Goal: Navigation & Orientation: Understand site structure

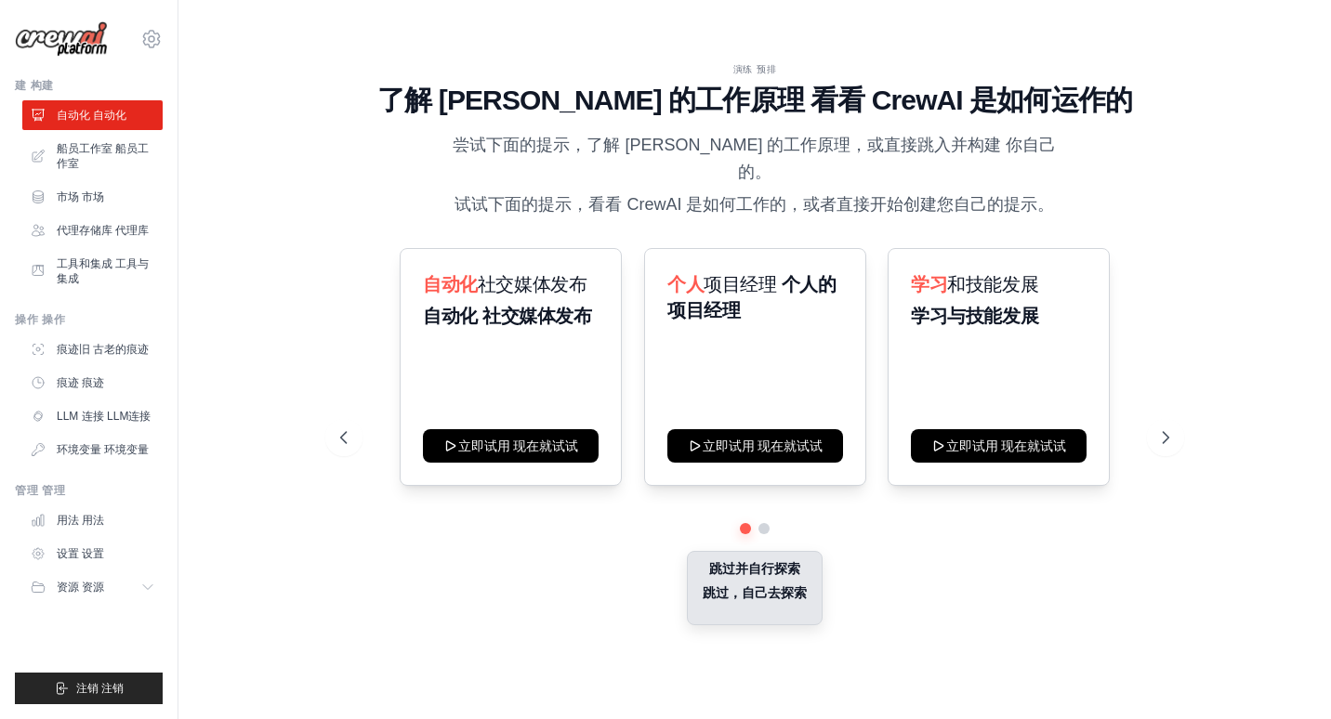
click at [750, 584] on font "跳过，自己去探索" at bounding box center [754, 593] width 104 height 19
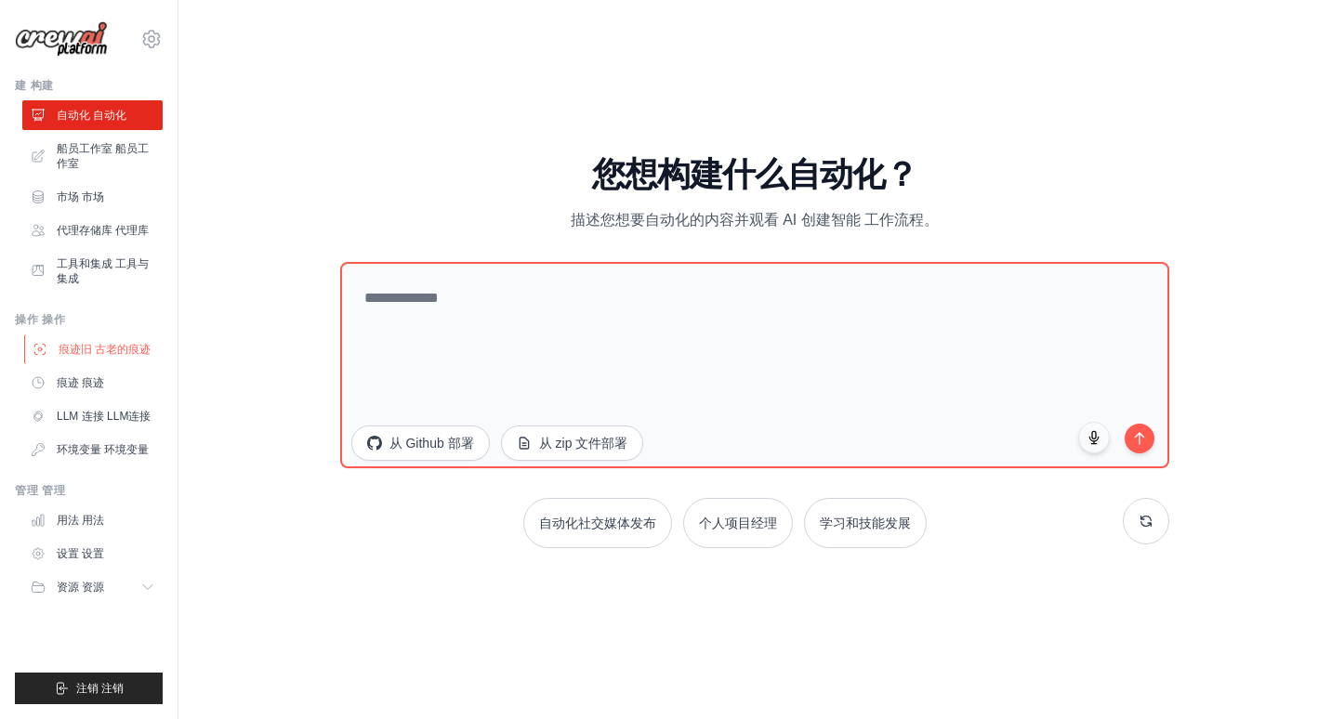
click at [139, 362] on link "痕迹旧 古老的痕迹" at bounding box center [94, 350] width 140 height 30
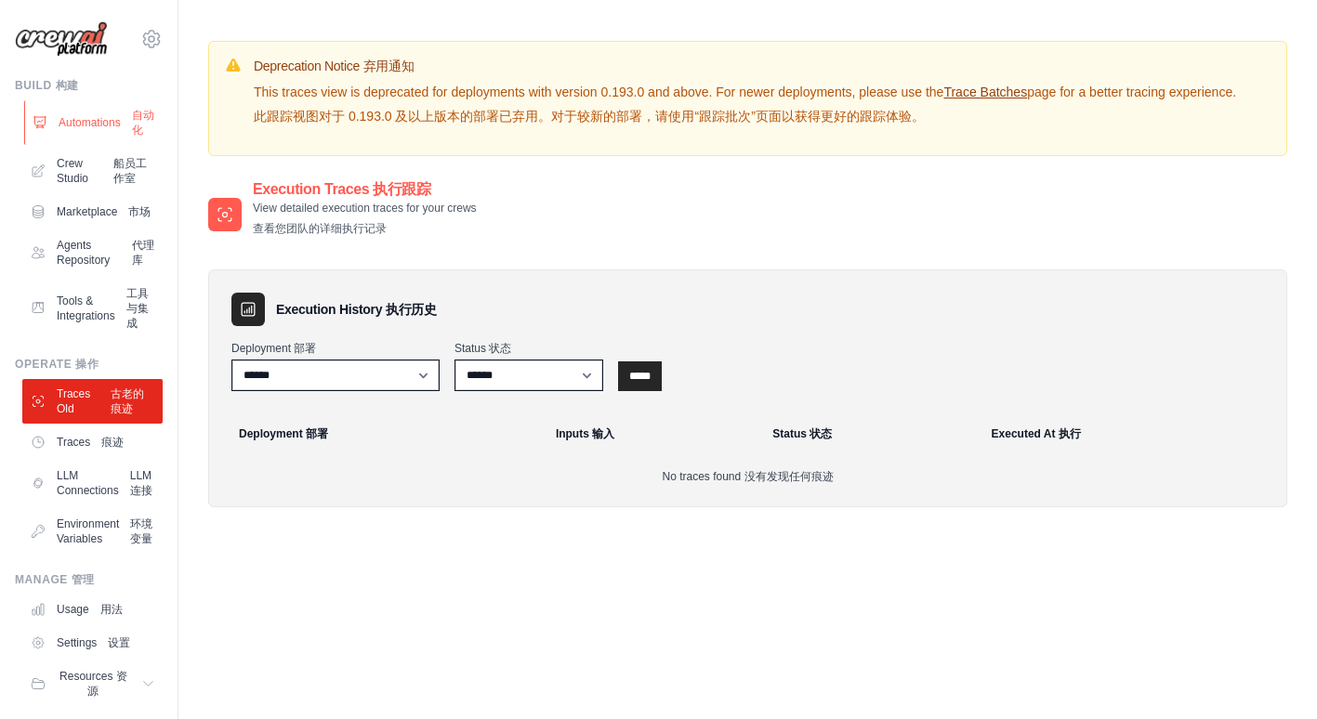
click at [120, 113] on link "Automations 自动化" at bounding box center [94, 122] width 140 height 45
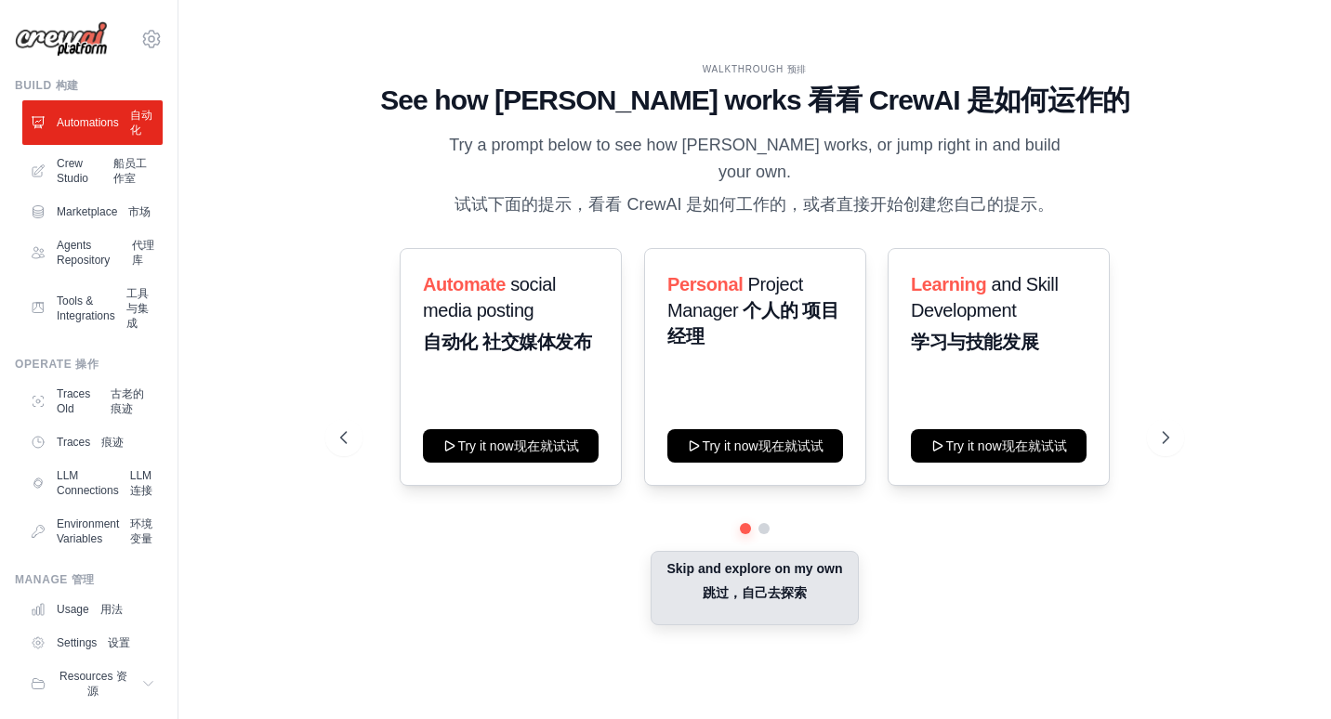
click at [742, 580] on button "Skip and explore on my own 跳过，自己去探索" at bounding box center [753, 588] width 207 height 74
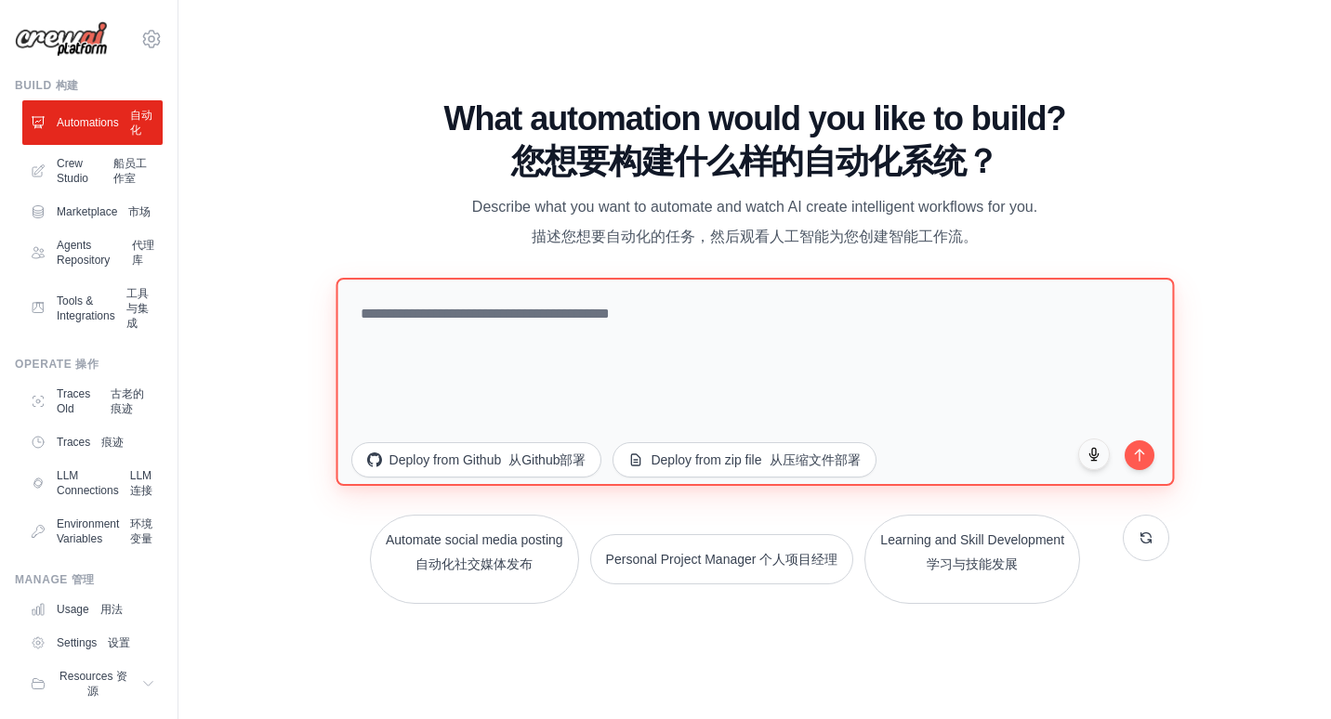
click at [676, 395] on textarea at bounding box center [754, 382] width 838 height 208
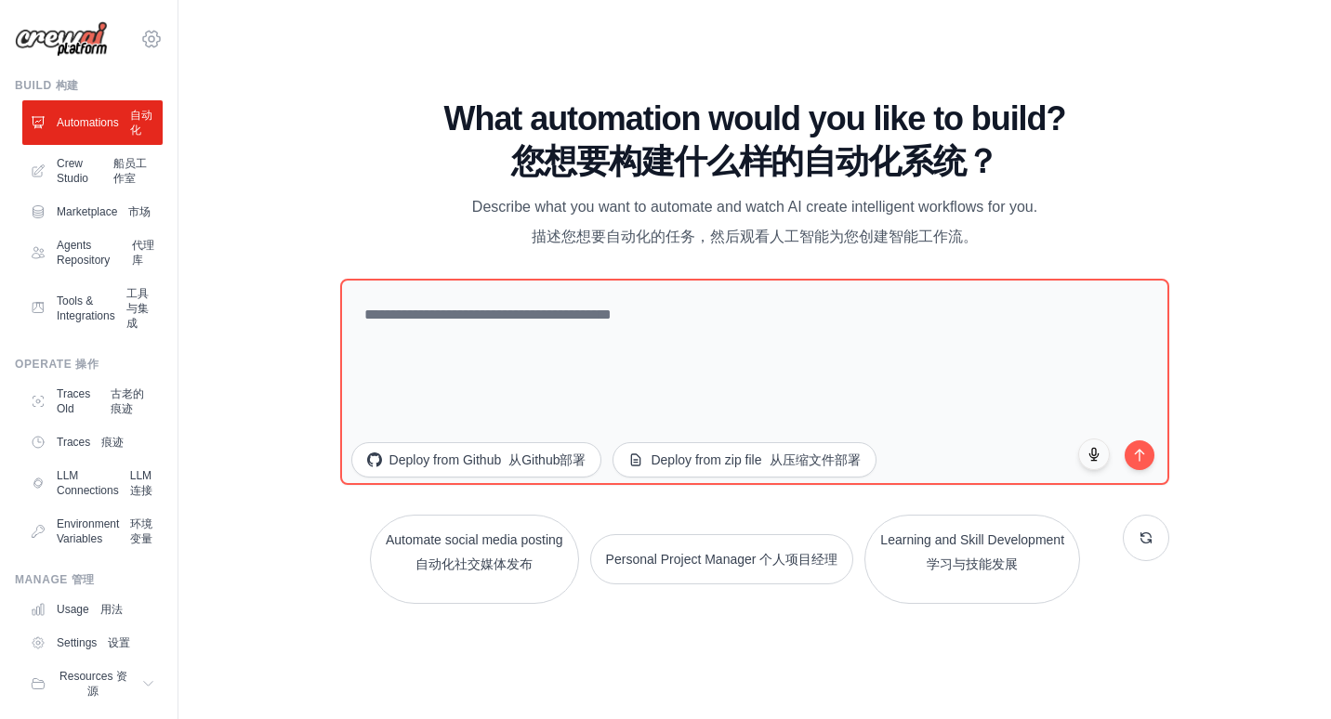
click at [142, 41] on icon at bounding box center [151, 39] width 22 height 22
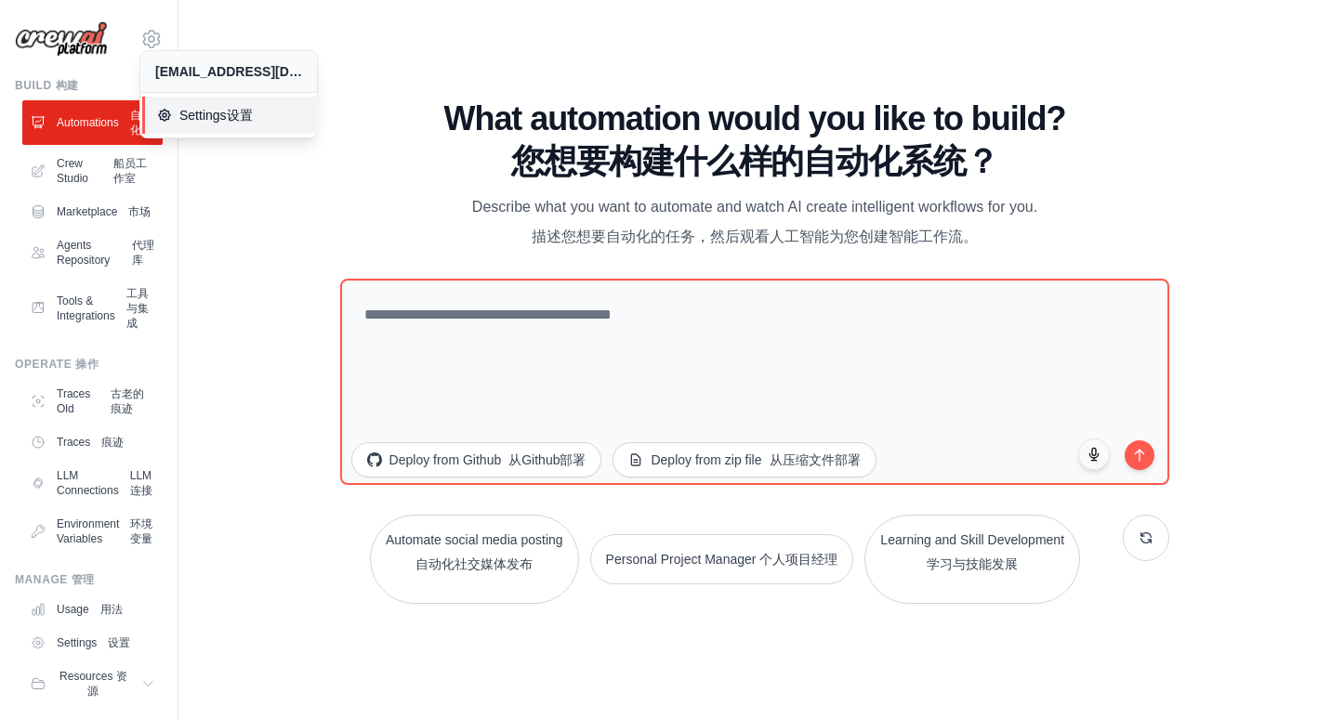
click at [203, 112] on span "Settings 设置" at bounding box center [230, 115] width 147 height 19
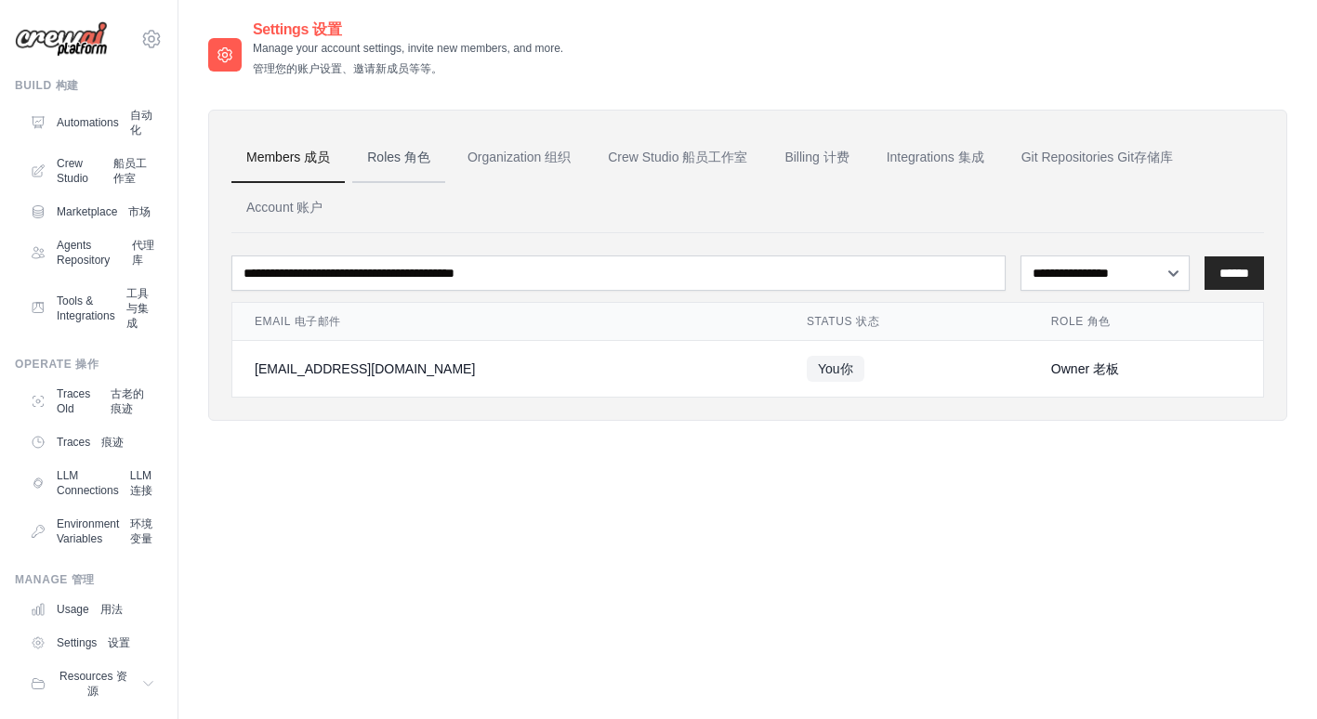
click at [409, 159] on font "角色" at bounding box center [417, 157] width 26 height 15
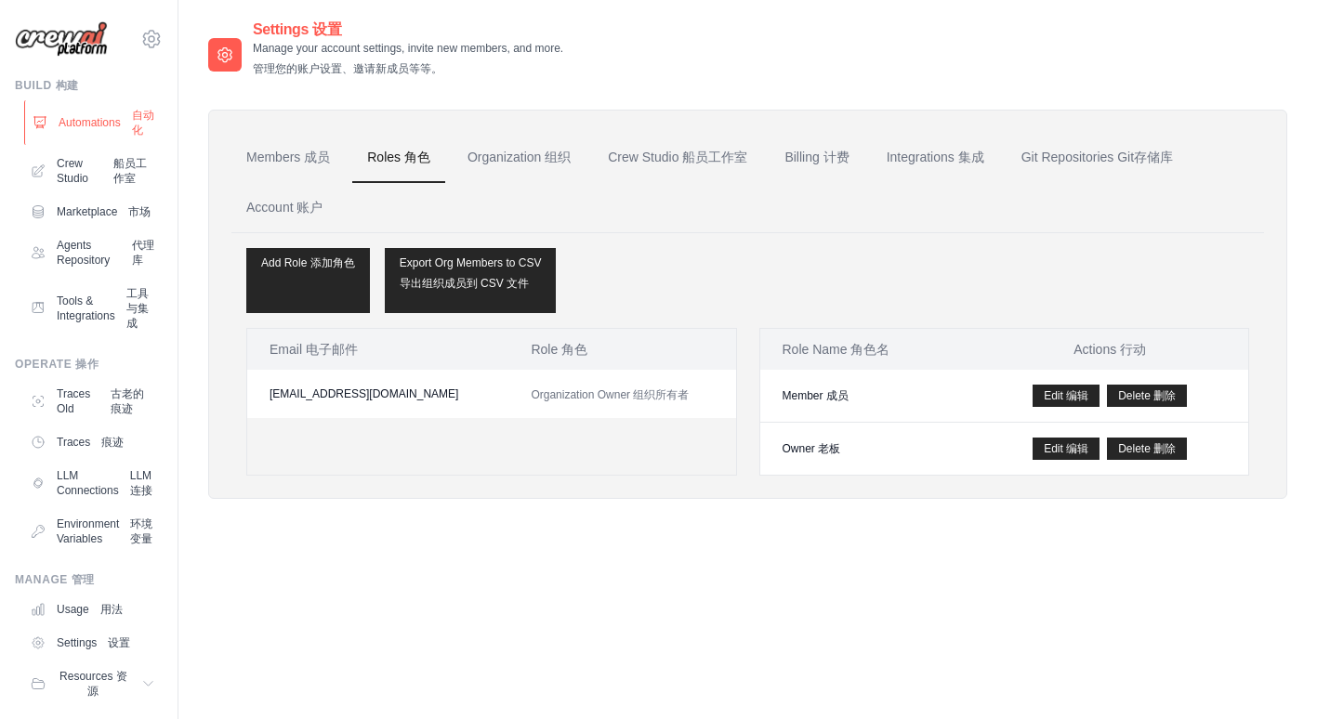
click at [129, 138] on link "Automations 自动化" at bounding box center [94, 122] width 140 height 45
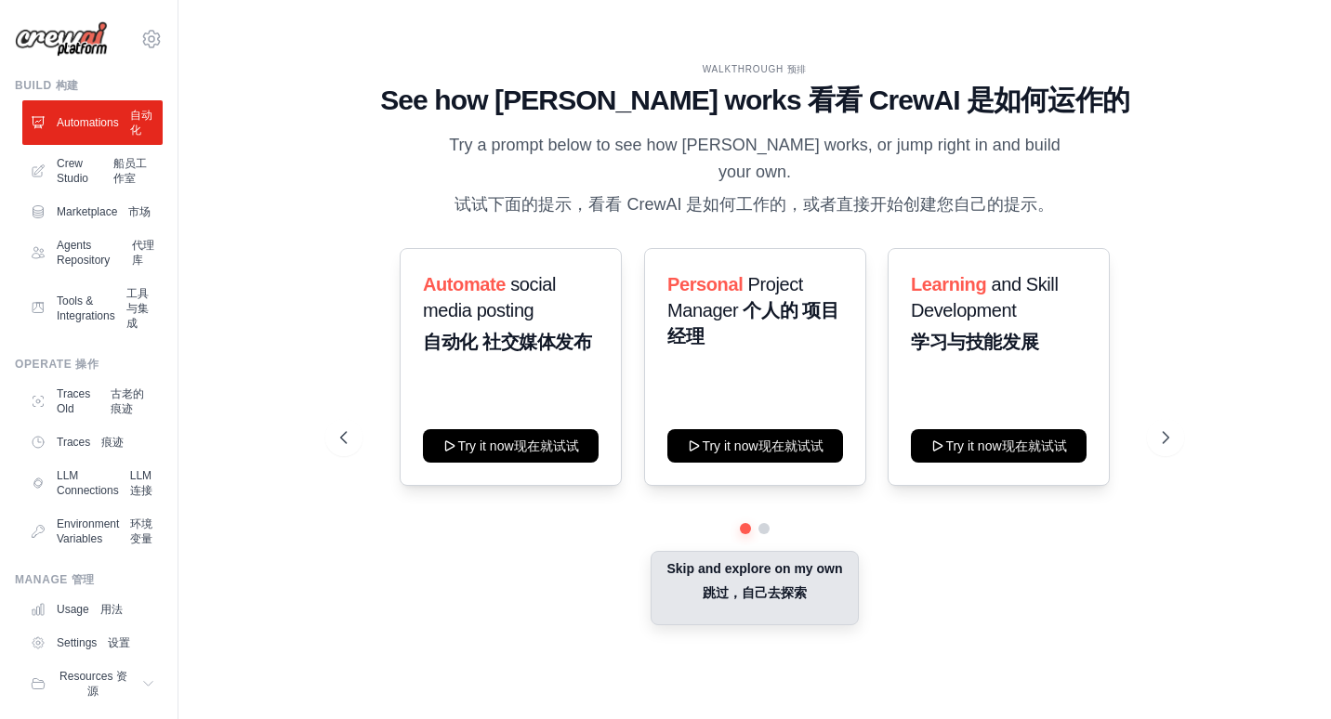
click at [786, 559] on button "Skip and explore on my own 跳过，自己去探索" at bounding box center [753, 588] width 207 height 74
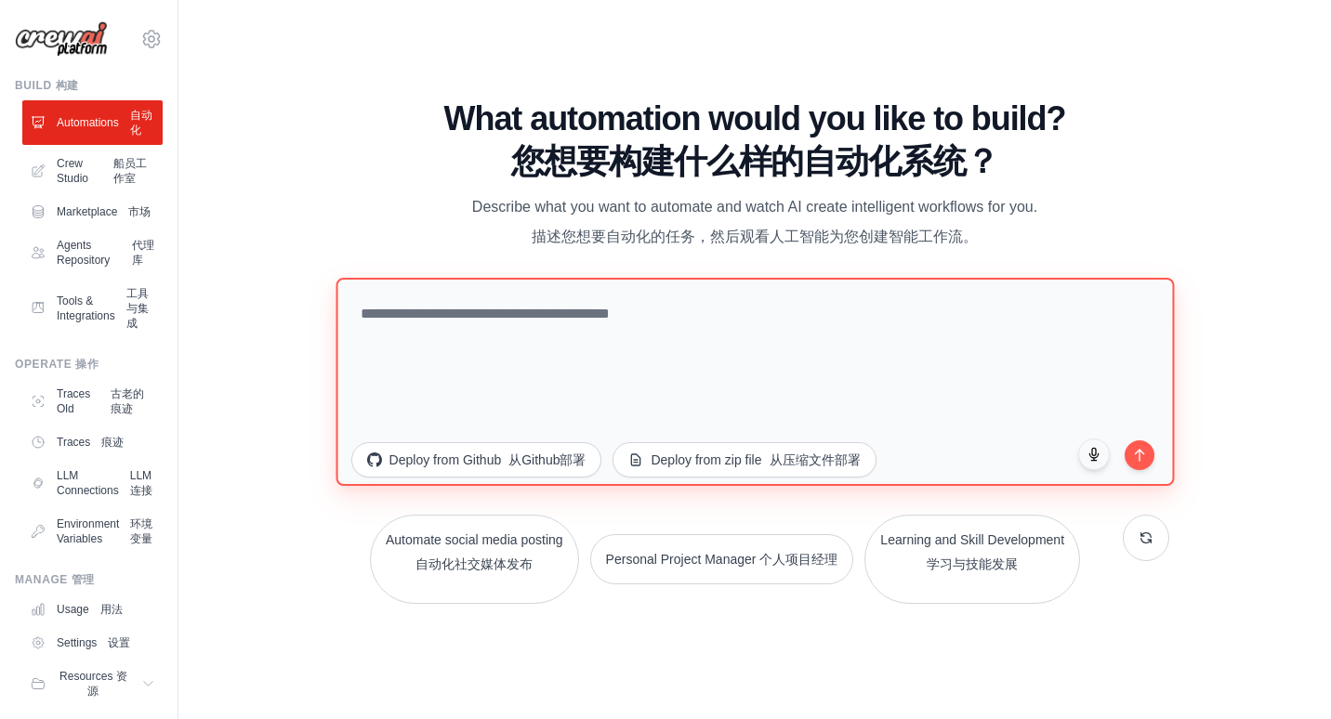
click at [1010, 426] on textarea at bounding box center [754, 382] width 838 height 208
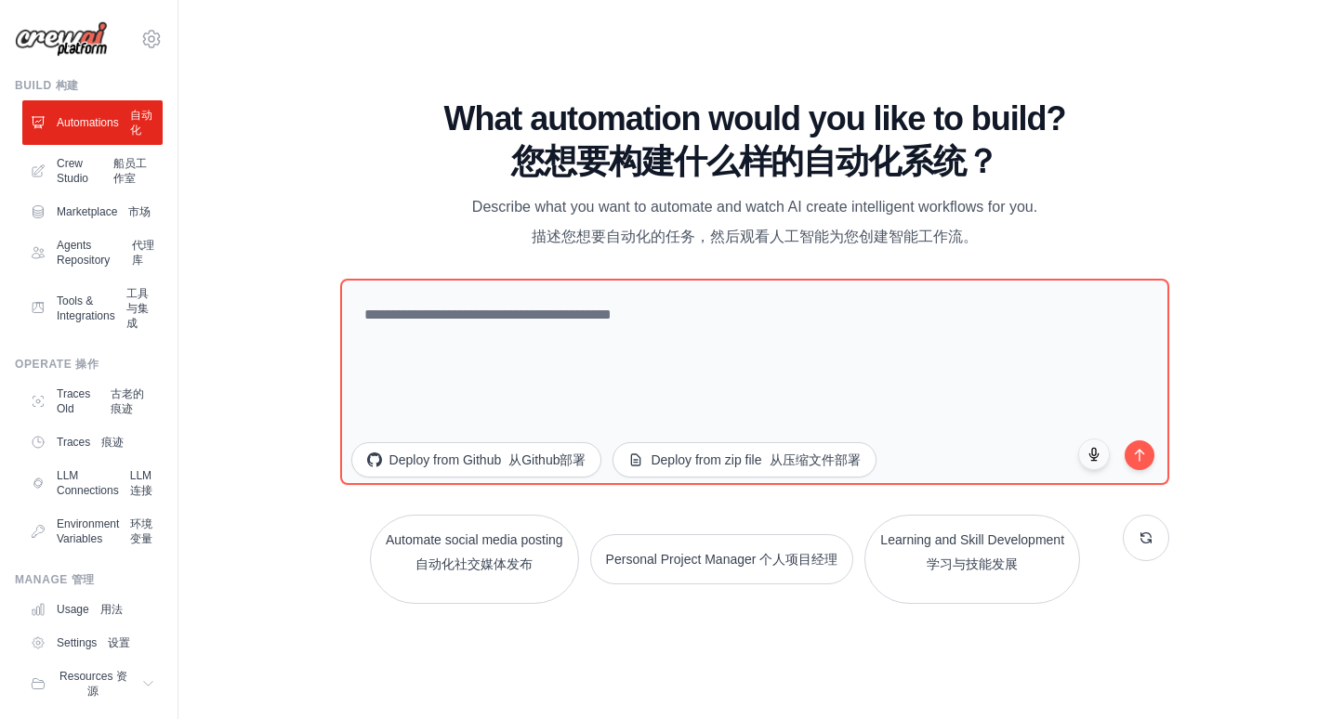
click at [149, 695] on div "[EMAIL_ADDRESS][DOMAIN_NAME] Settings 设置 Build 构建 Automations 自动化" at bounding box center [89, 359] width 178 height 719
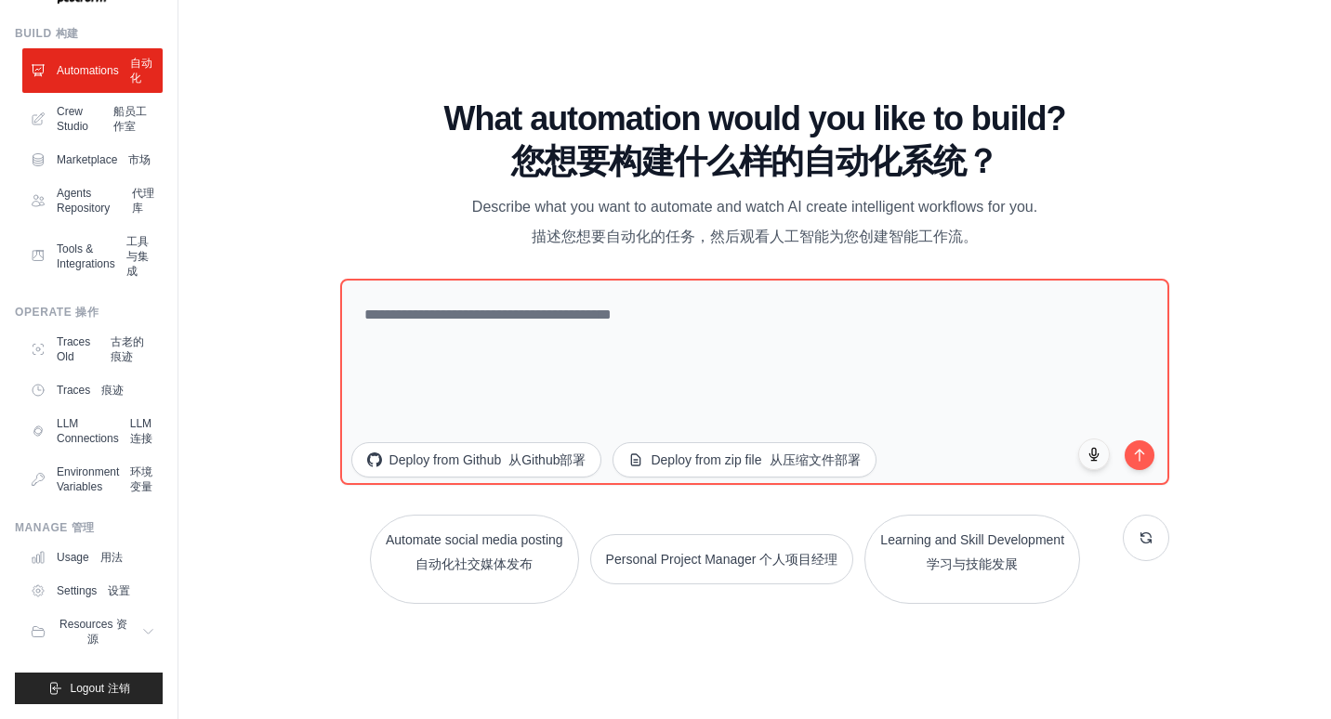
scroll to position [171, 0]
